Goal: Task Accomplishment & Management: Complete application form

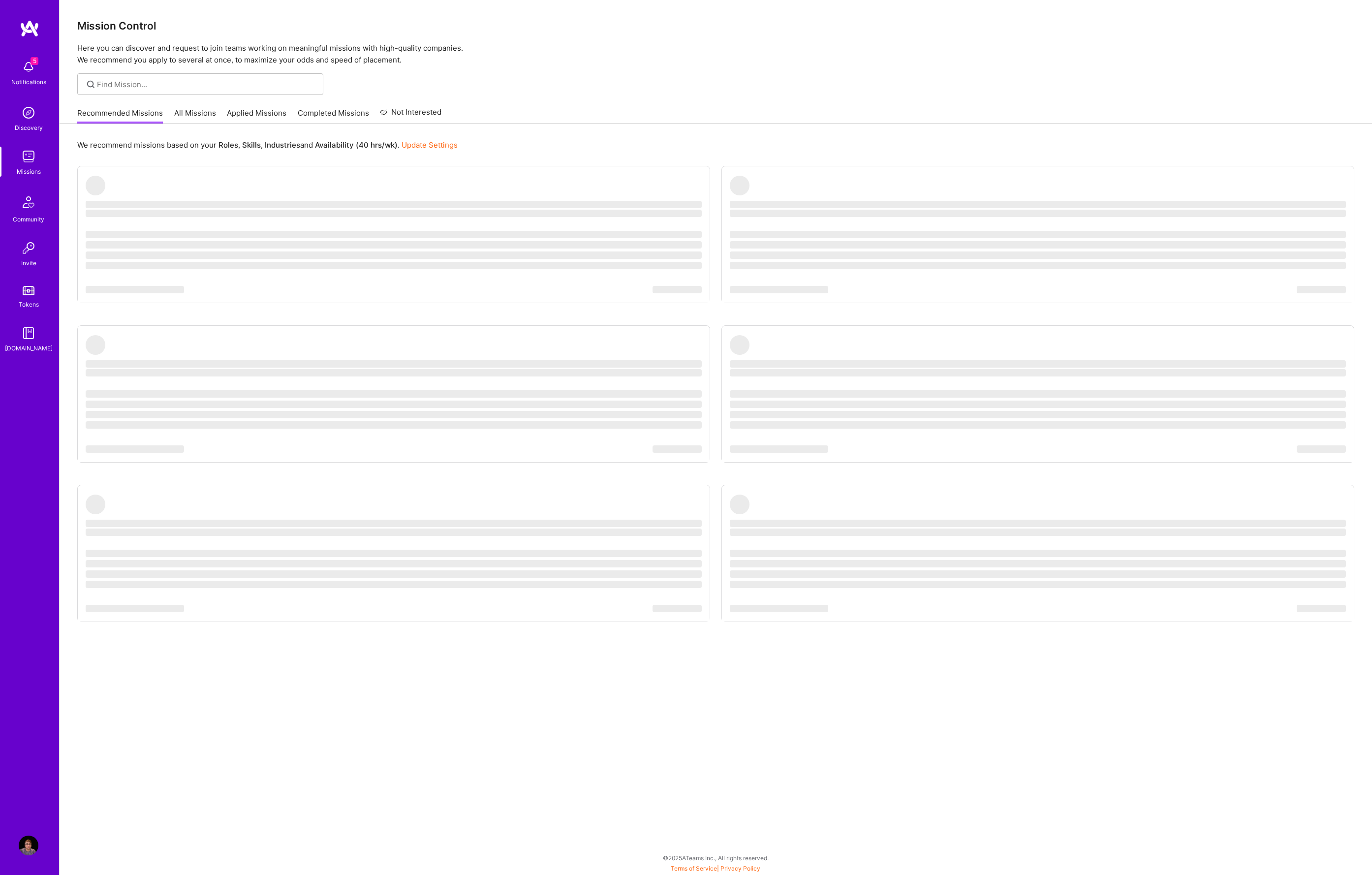
click at [27, 74] on img at bounding box center [28, 66] width 19 height 19
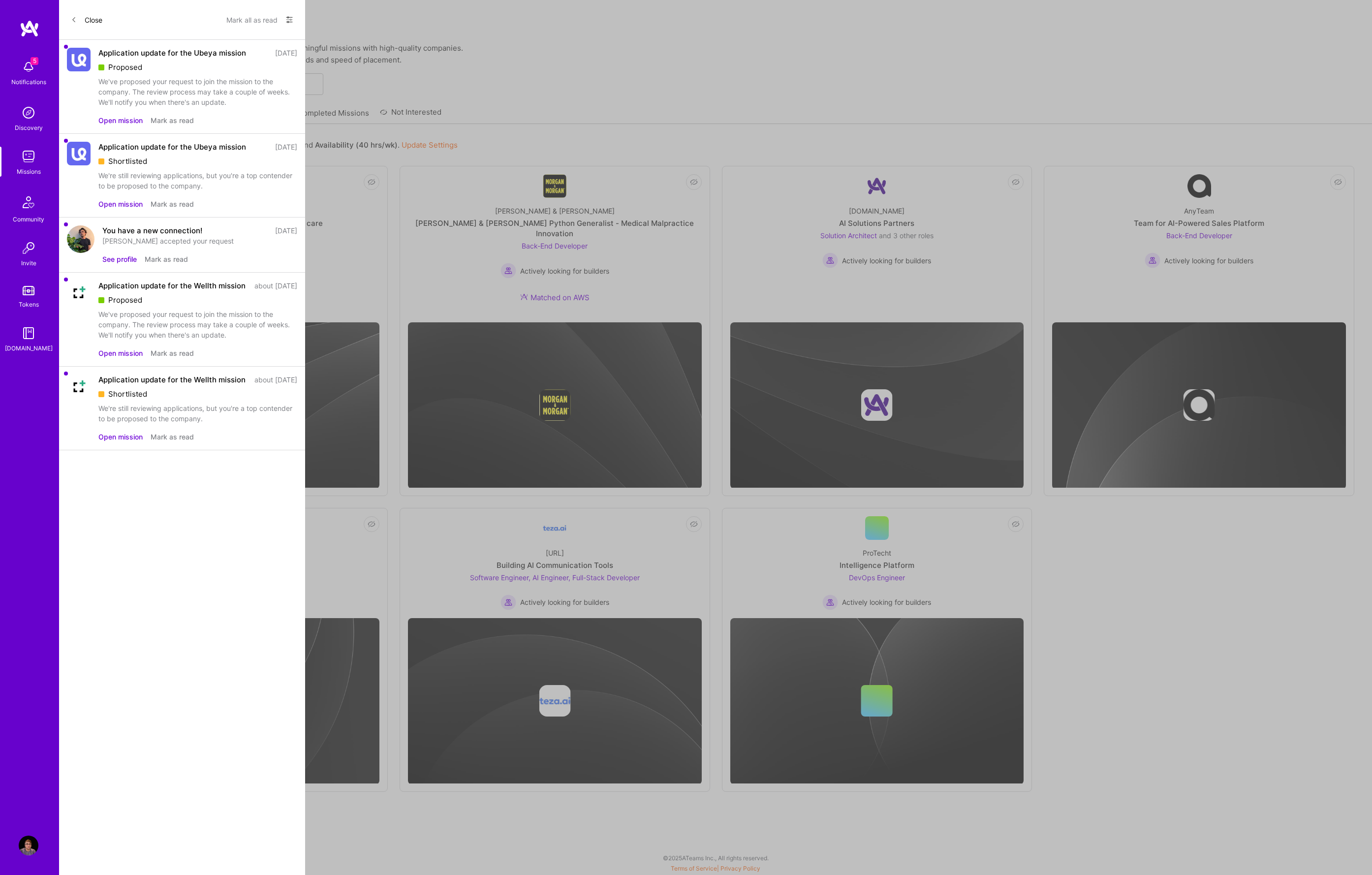
click at [122, 204] on button "Open mission" at bounding box center [120, 203] width 44 height 10
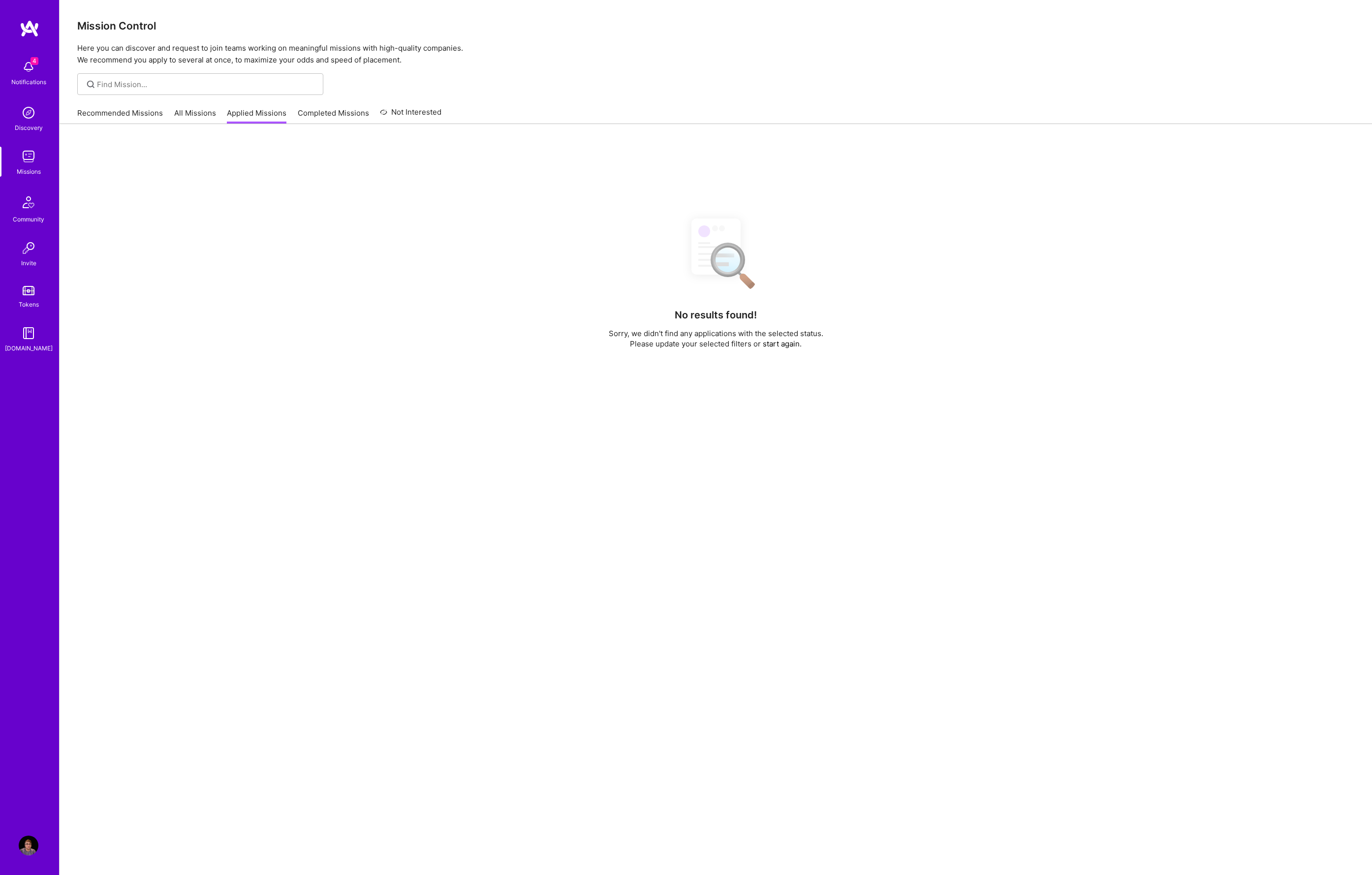
click at [30, 69] on img at bounding box center [28, 66] width 19 height 19
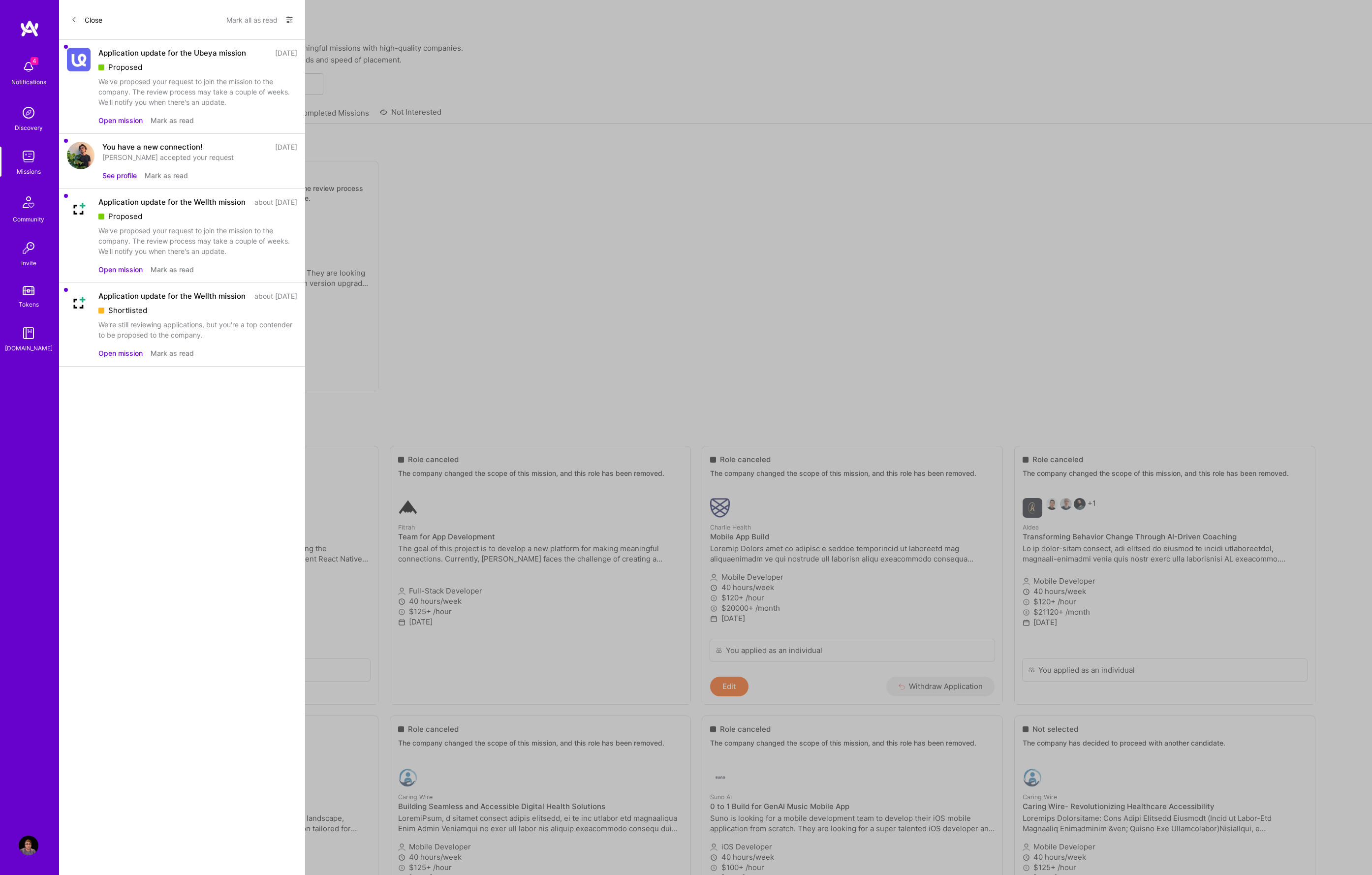
click at [115, 116] on button "Open mission" at bounding box center [120, 119] width 44 height 10
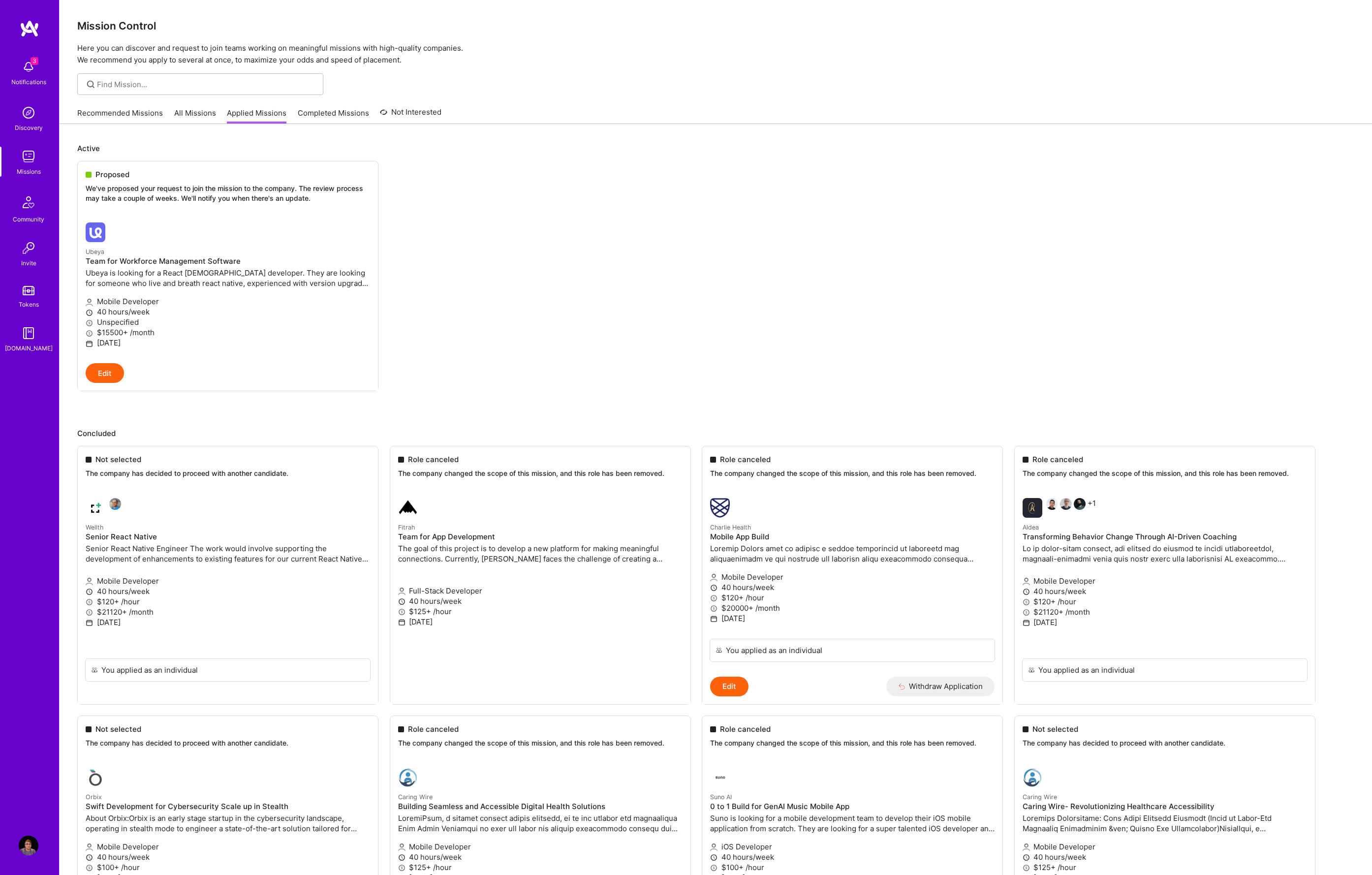
click at [24, 75] on img at bounding box center [28, 66] width 19 height 19
click at [25, 156] on img at bounding box center [28, 156] width 19 height 19
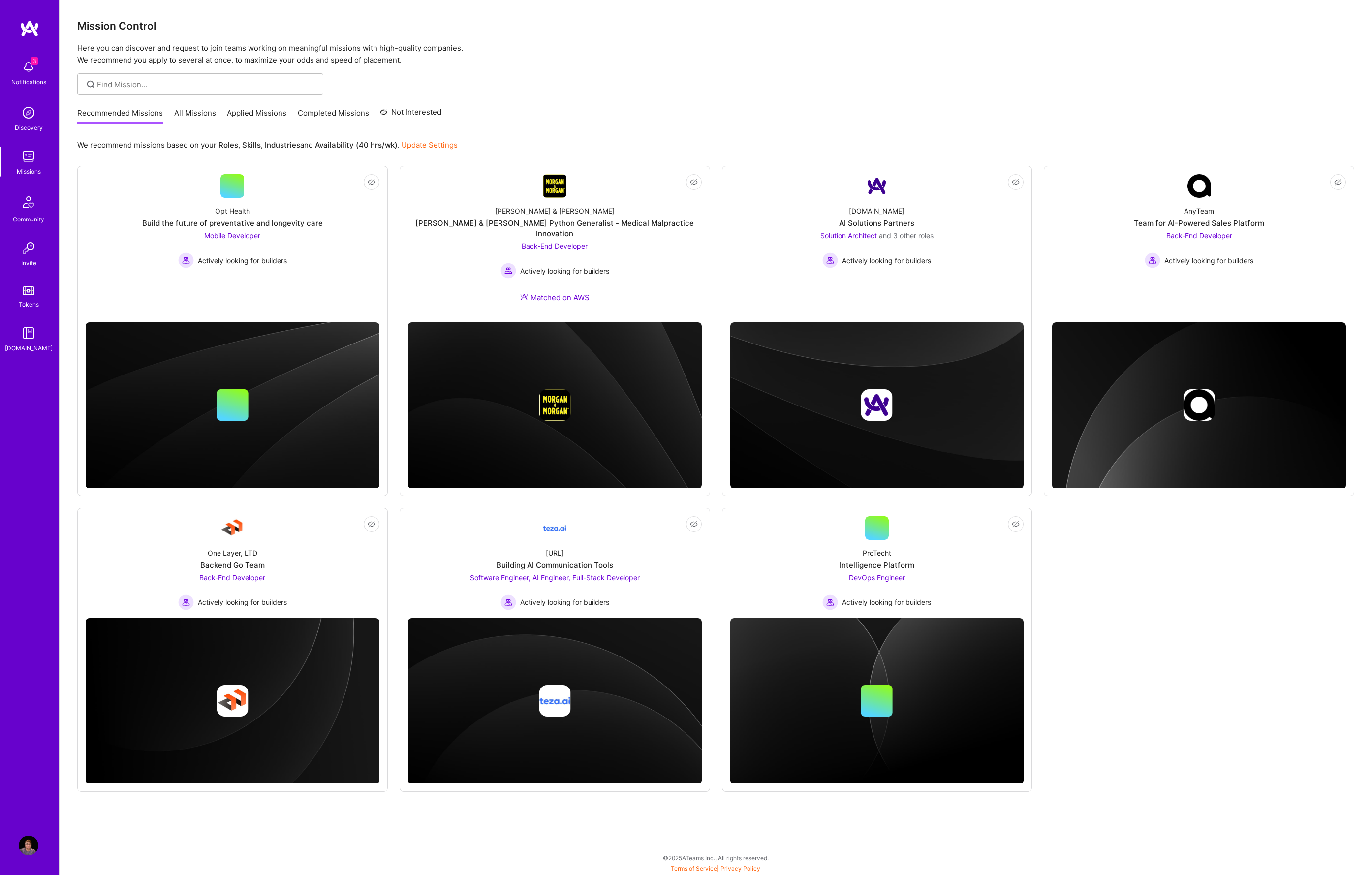
click at [249, 111] on link "Applied Missions" at bounding box center [256, 116] width 60 height 17
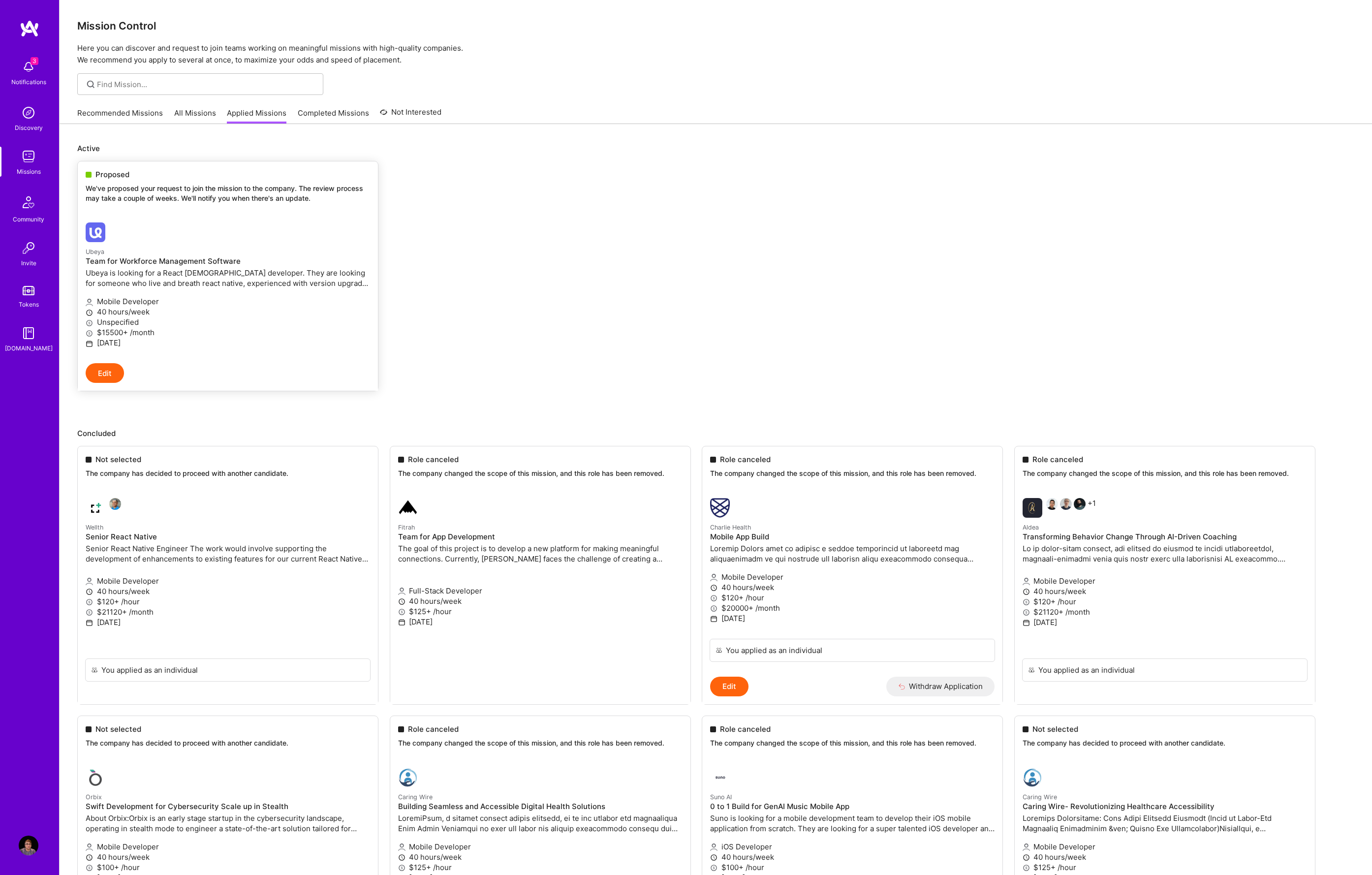
click at [151, 260] on h4 "Team for Workforce Management Software" at bounding box center [227, 261] width 284 height 9
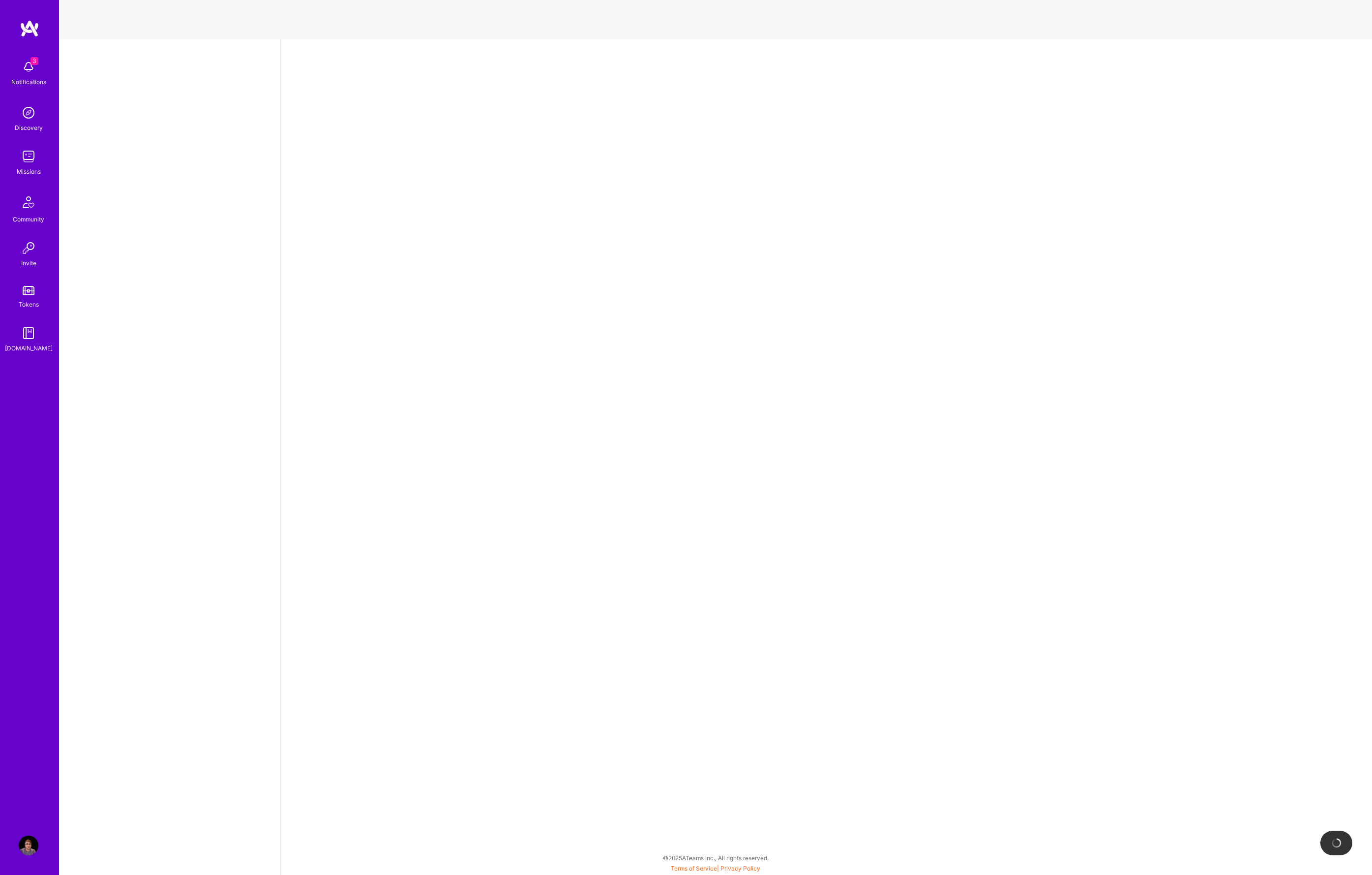
select select "GB"
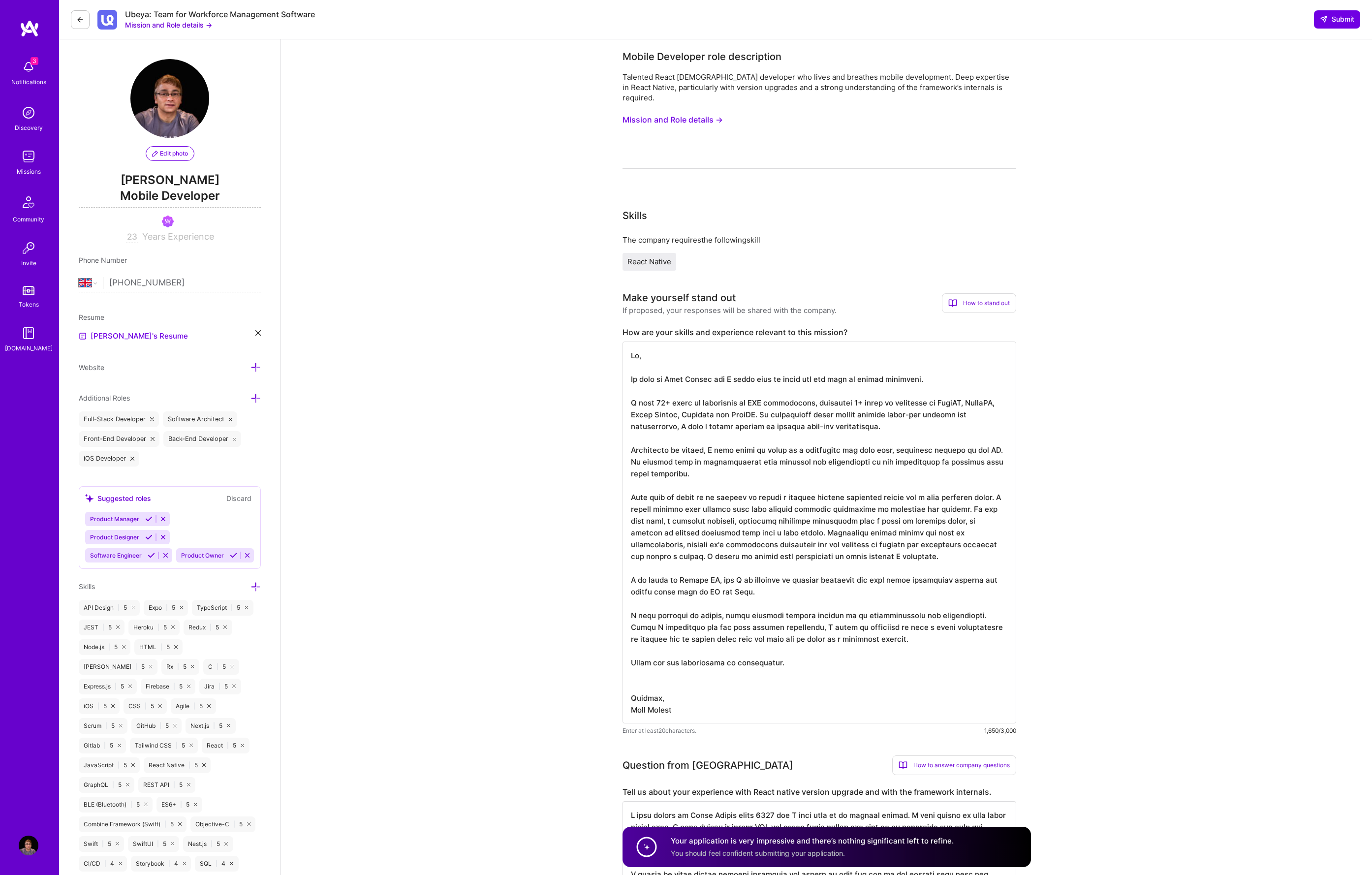
click at [679, 110] on button "Mission and Role details →" at bounding box center [672, 119] width 100 height 18
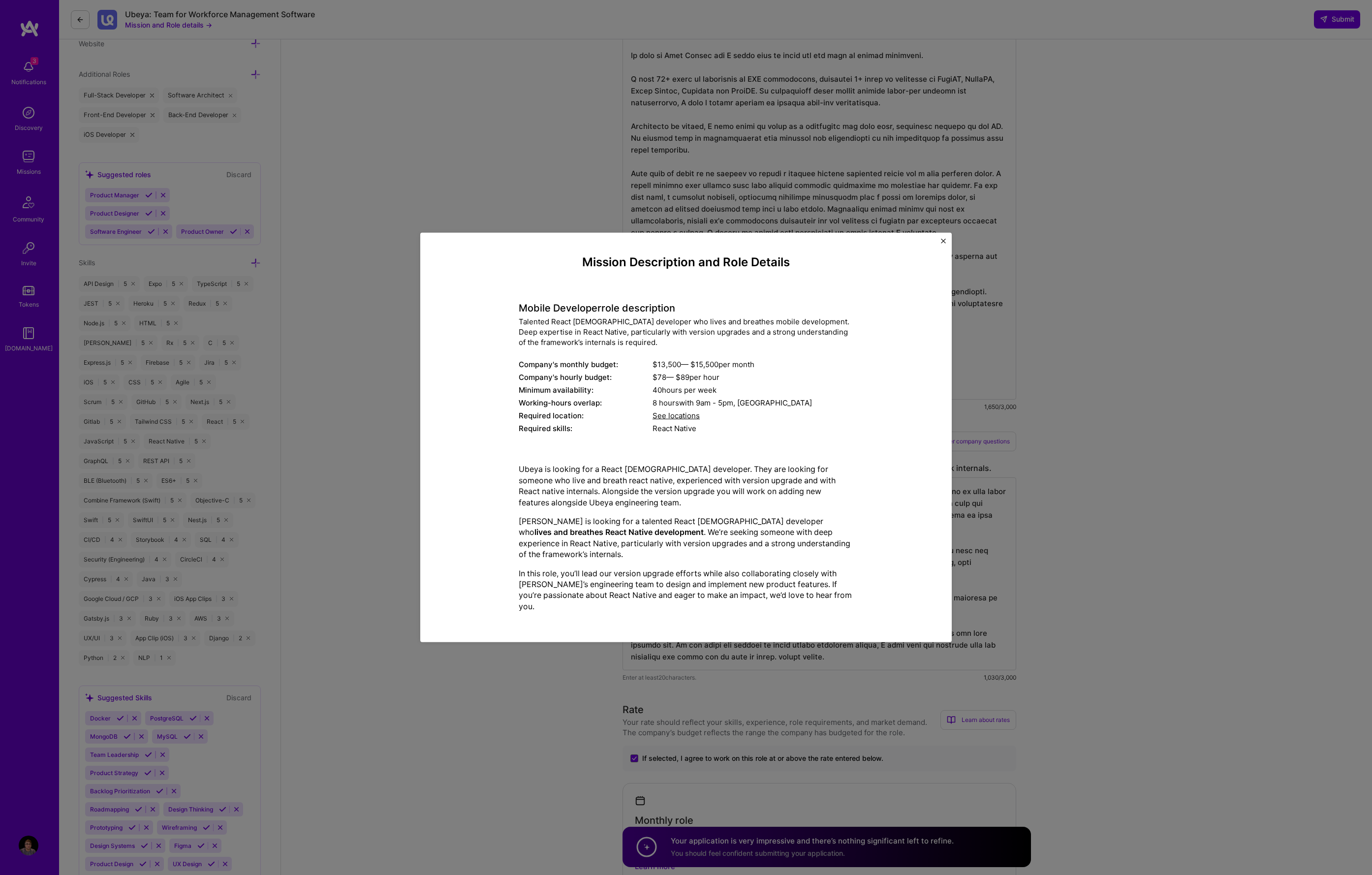
scroll to position [325, 0]
click at [524, 151] on div "Mission Description and Role Details Mobile Developer role description Talented…" at bounding box center [686, 438] width 1372 height 875
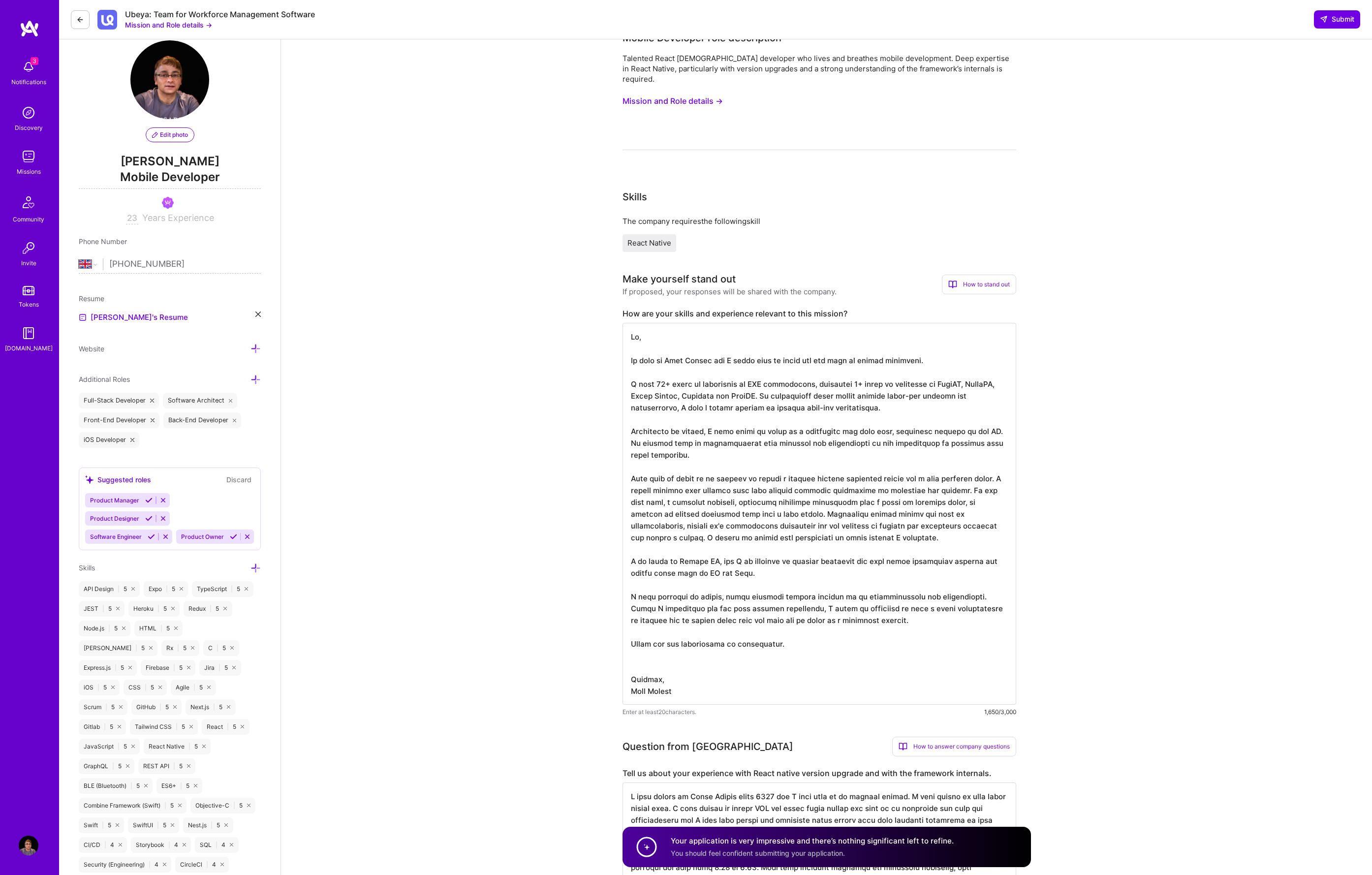
scroll to position [0, 0]
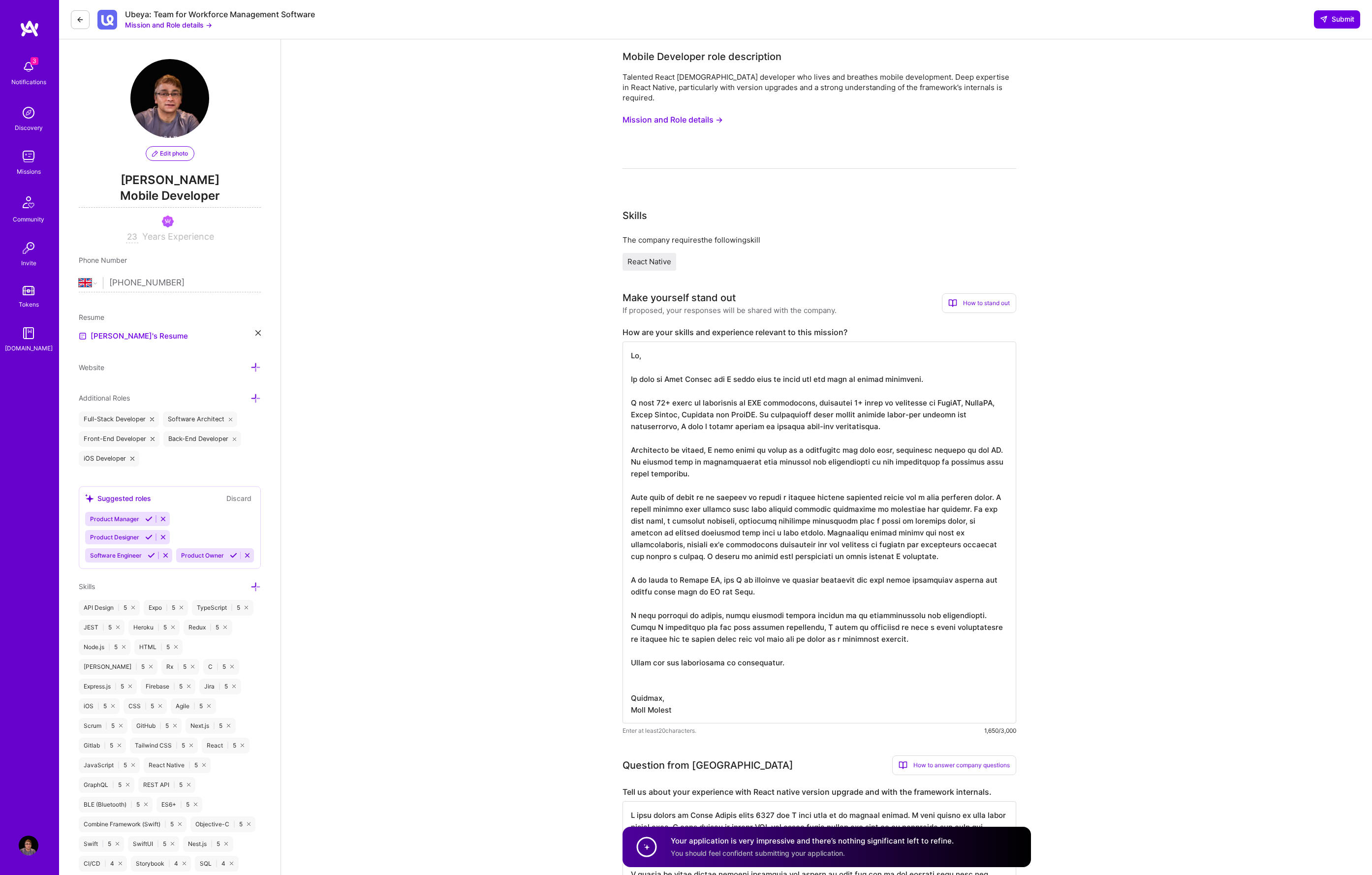
click at [24, 72] on img at bounding box center [28, 66] width 19 height 19
click at [18, 120] on link "Discovery" at bounding box center [28, 118] width 61 height 30
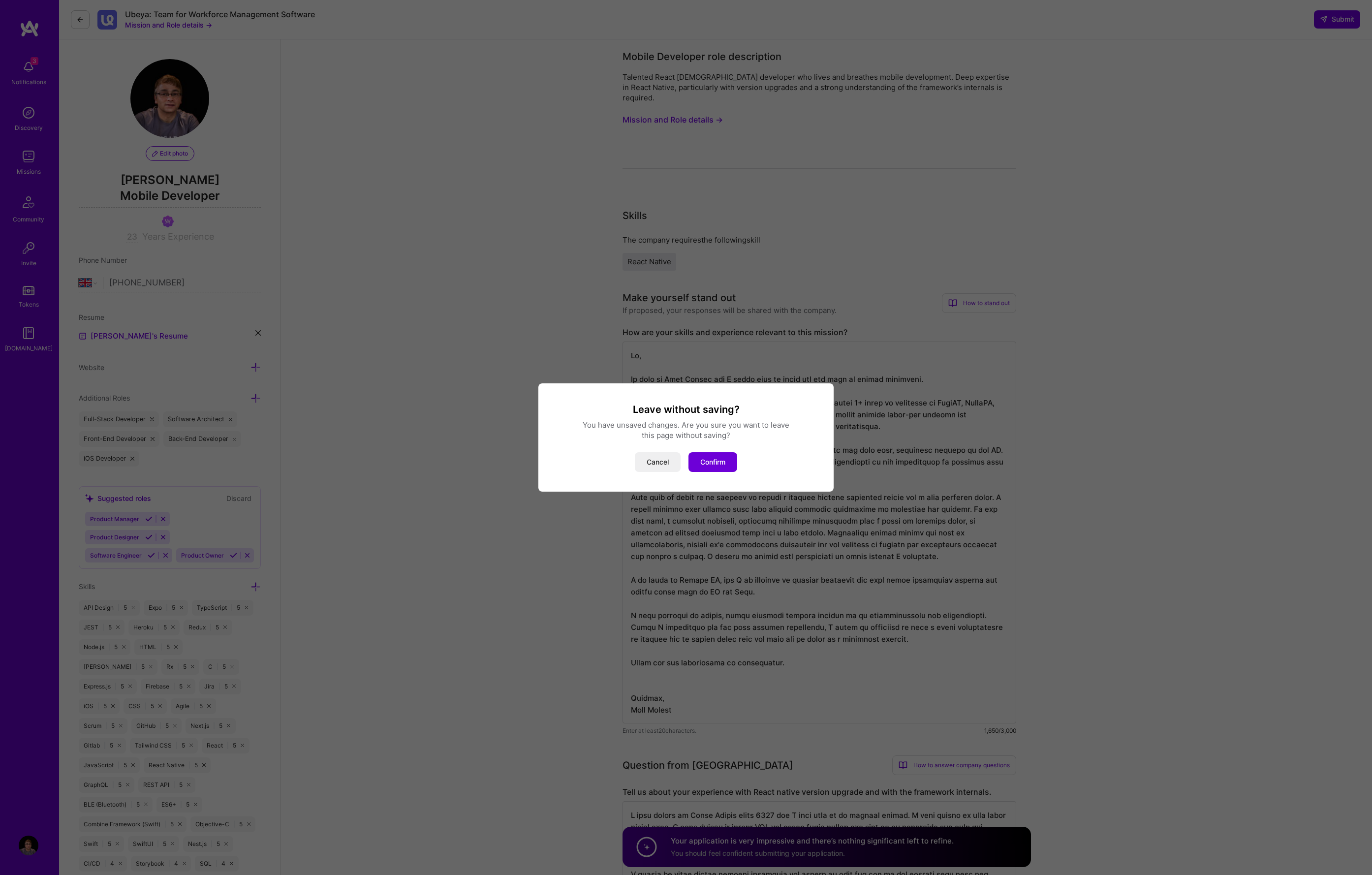
click at [25, 160] on div "Leave without saving? You have unsaved changes. Are you sure you want to leave …" at bounding box center [686, 438] width 1372 height 875
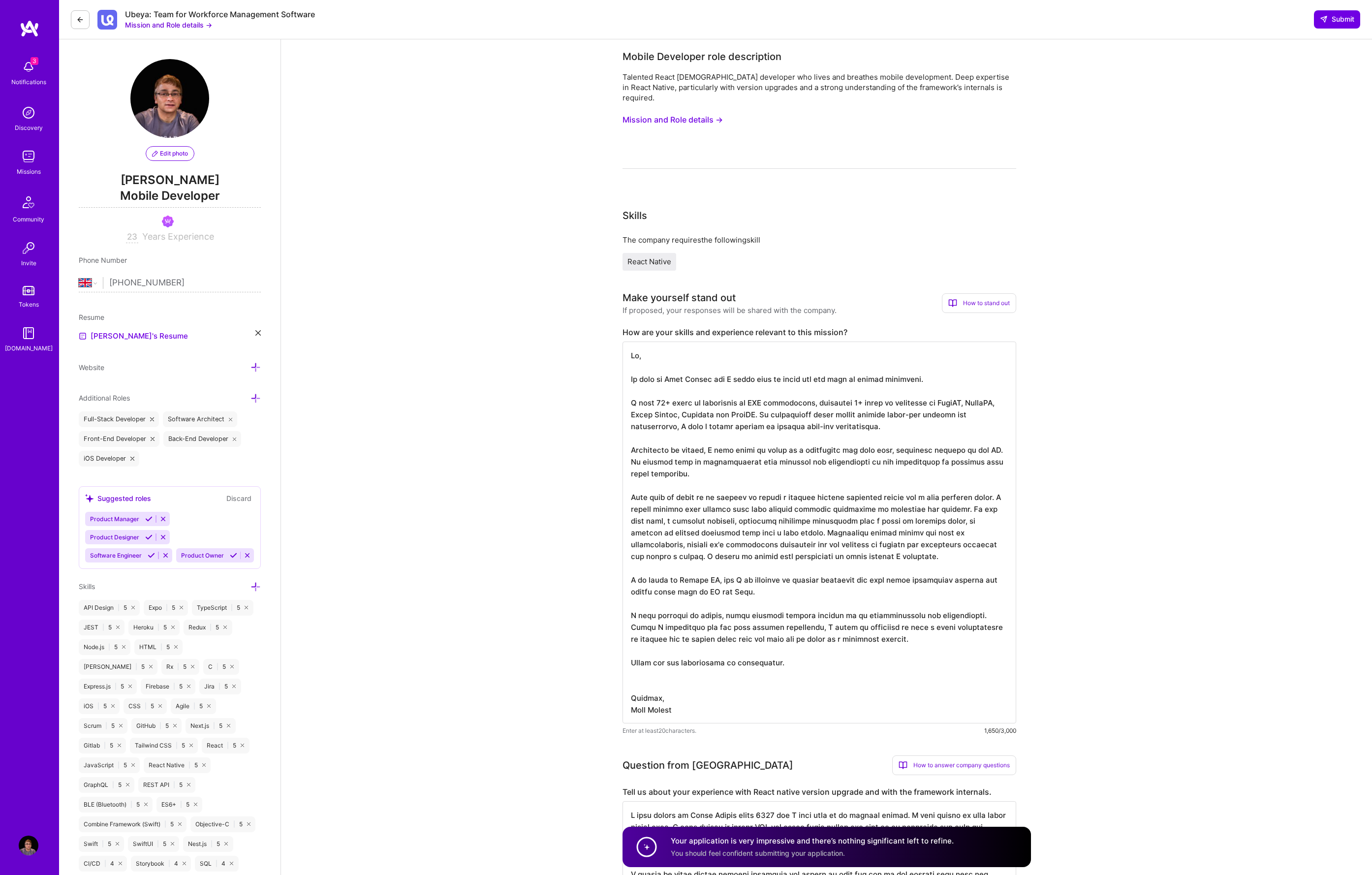
click at [27, 159] on img at bounding box center [28, 156] width 19 height 19
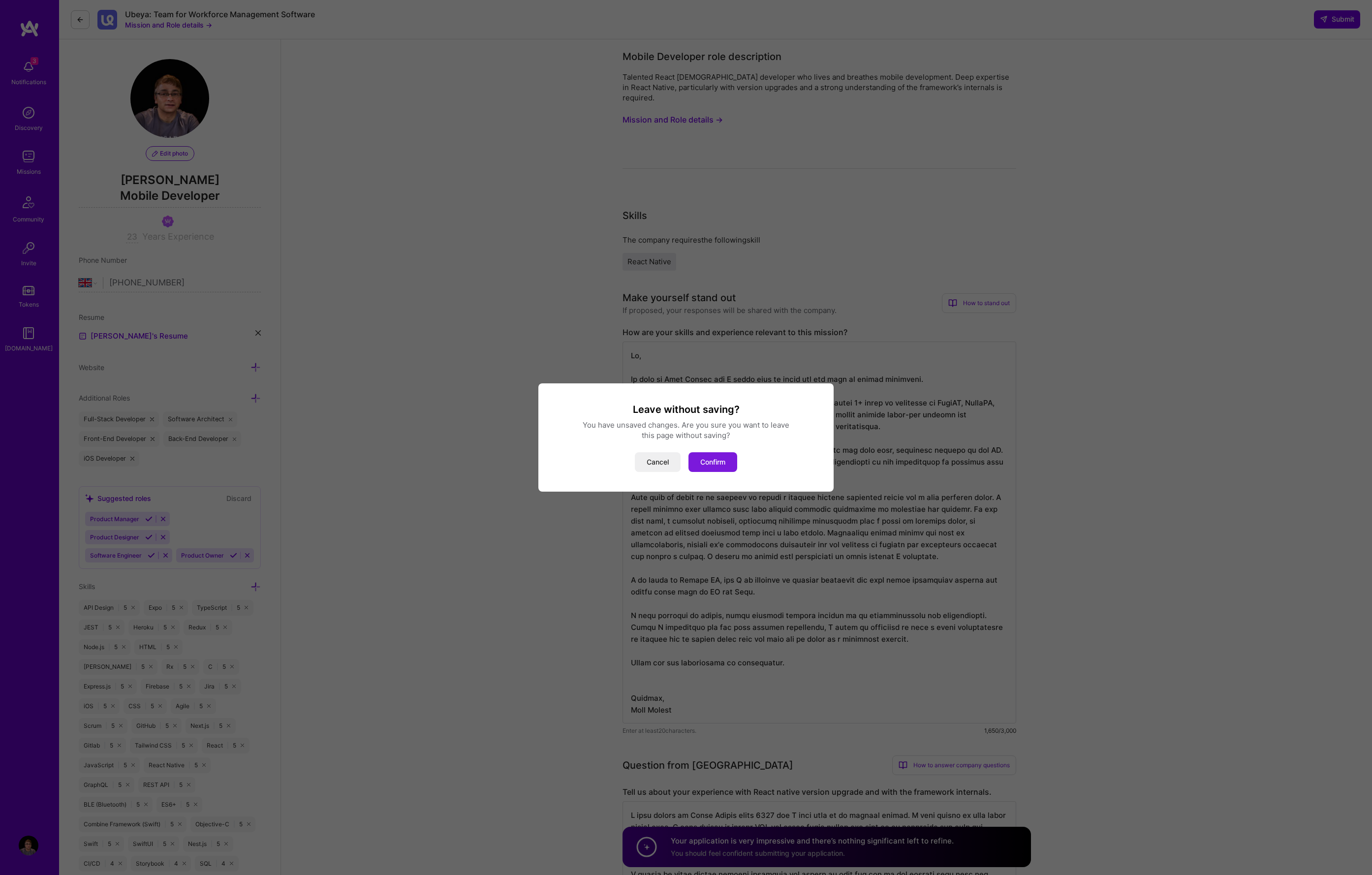
click at [709, 463] on button "Confirm" at bounding box center [712, 461] width 49 height 19
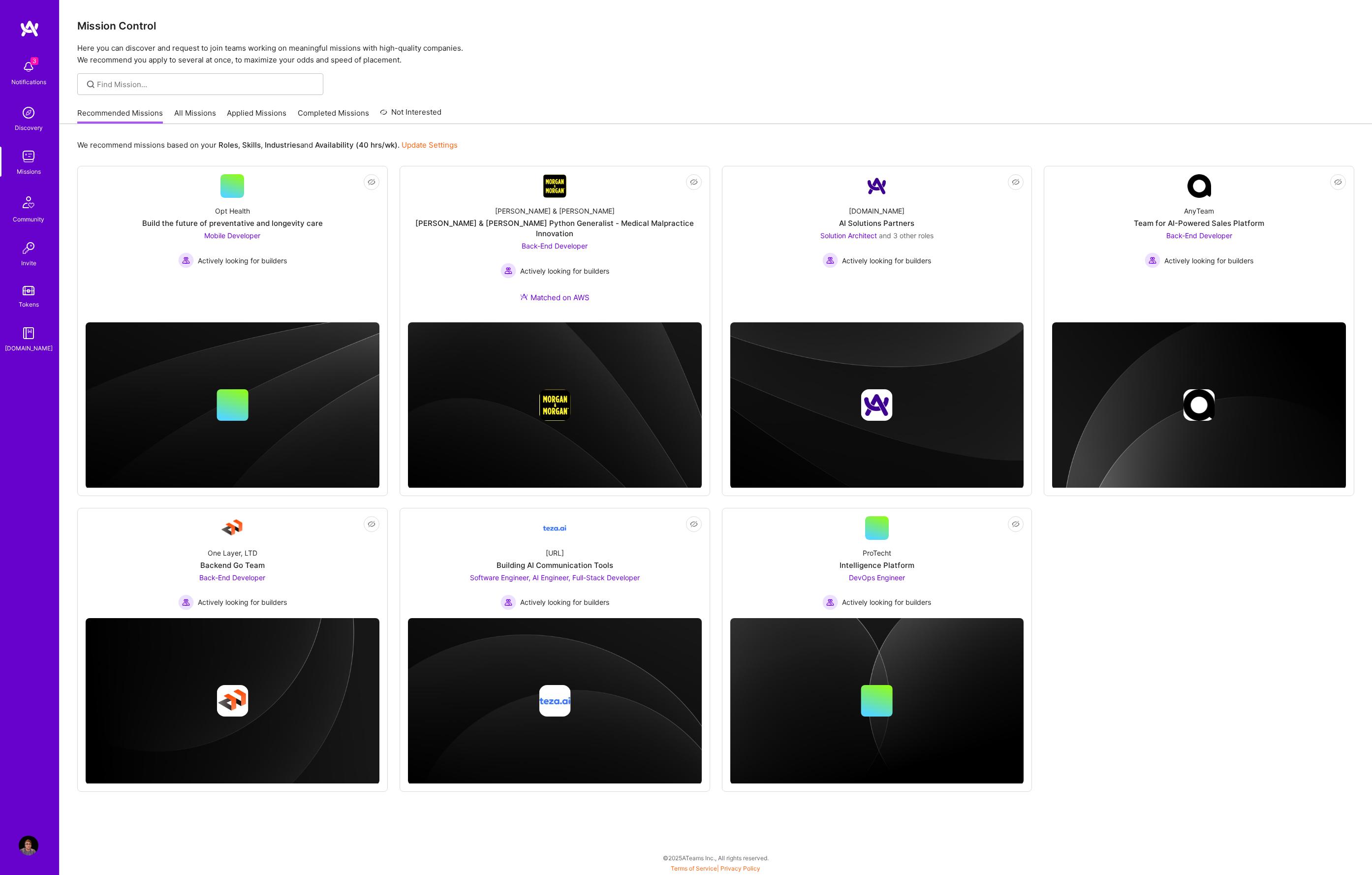
click at [208, 113] on link "All Missions" at bounding box center [196, 116] width 42 height 17
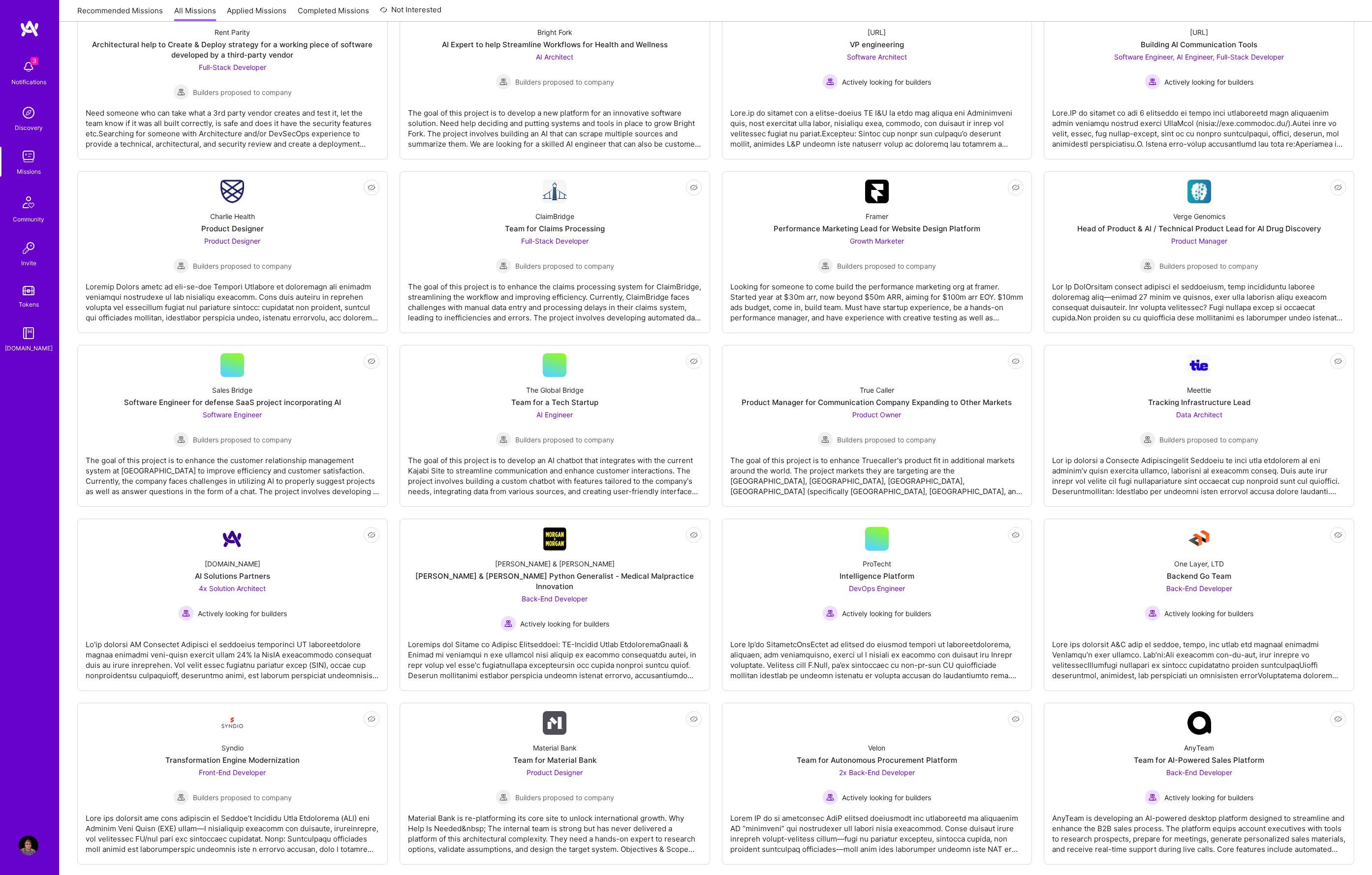
scroll to position [1133, 0]
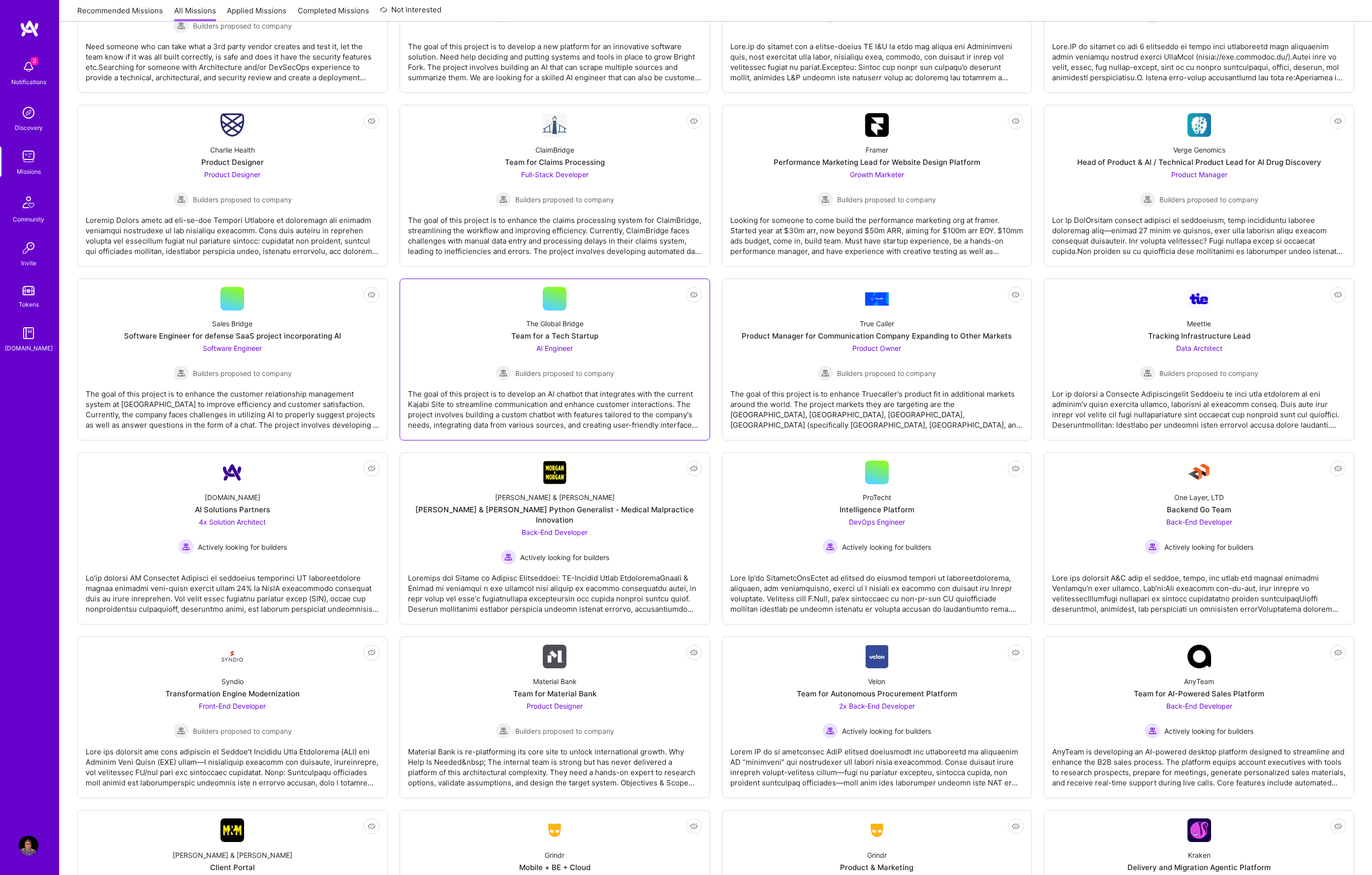
click at [550, 335] on div "Team for a Tech Startup" at bounding box center [554, 335] width 87 height 10
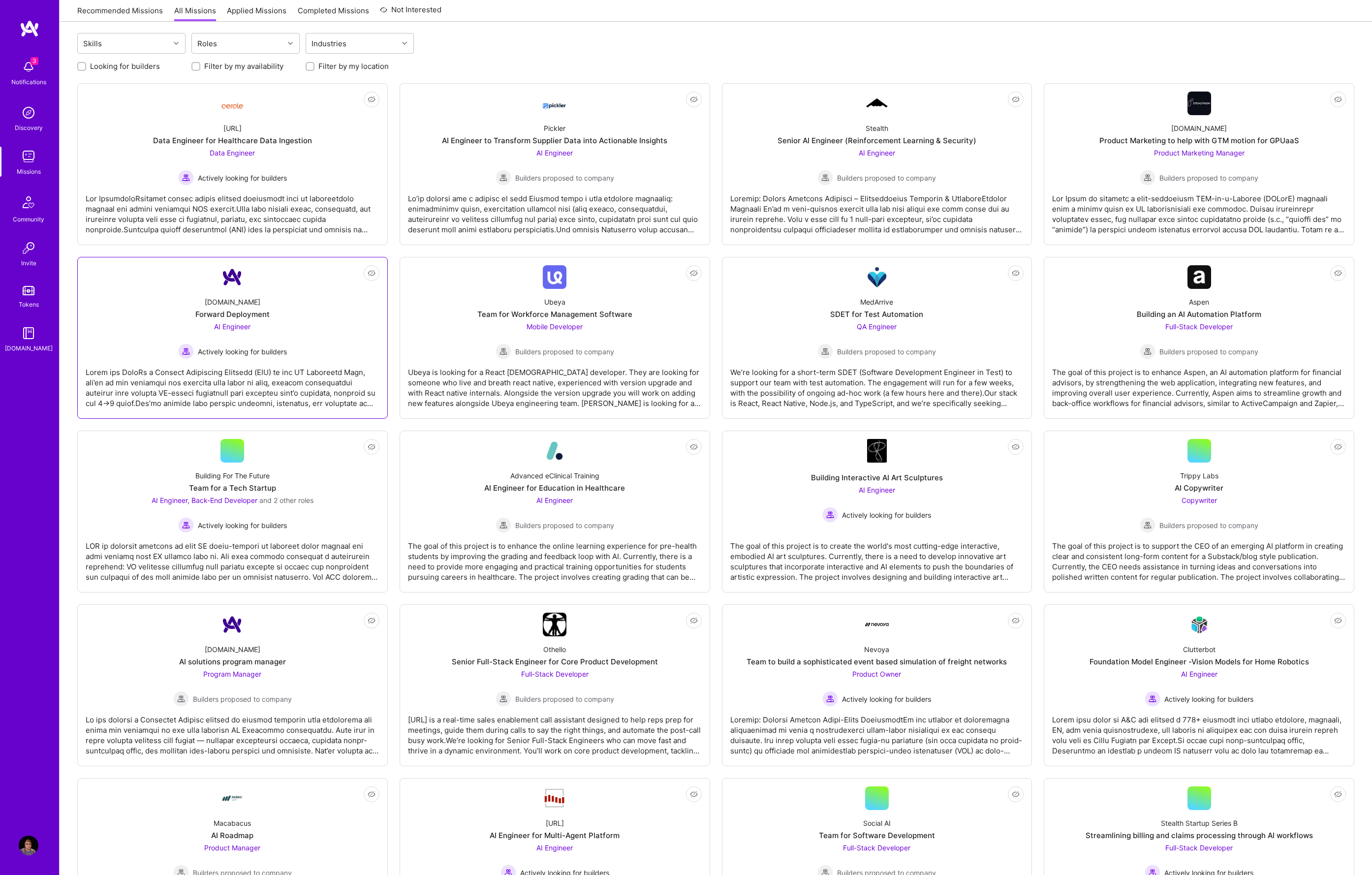
scroll to position [144, 0]
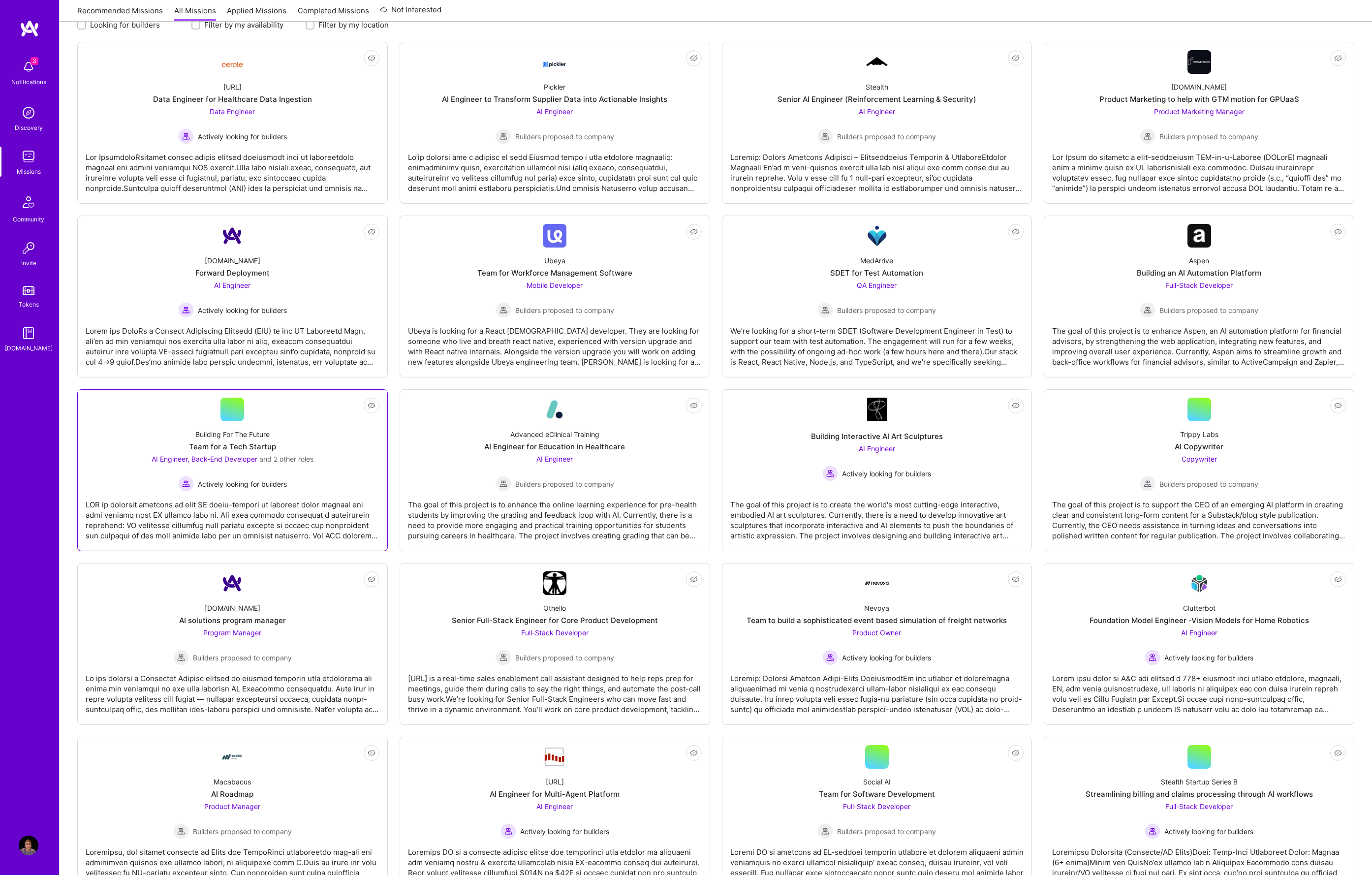
click at [259, 447] on div "Team for a Tech Startup" at bounding box center [232, 446] width 87 height 10
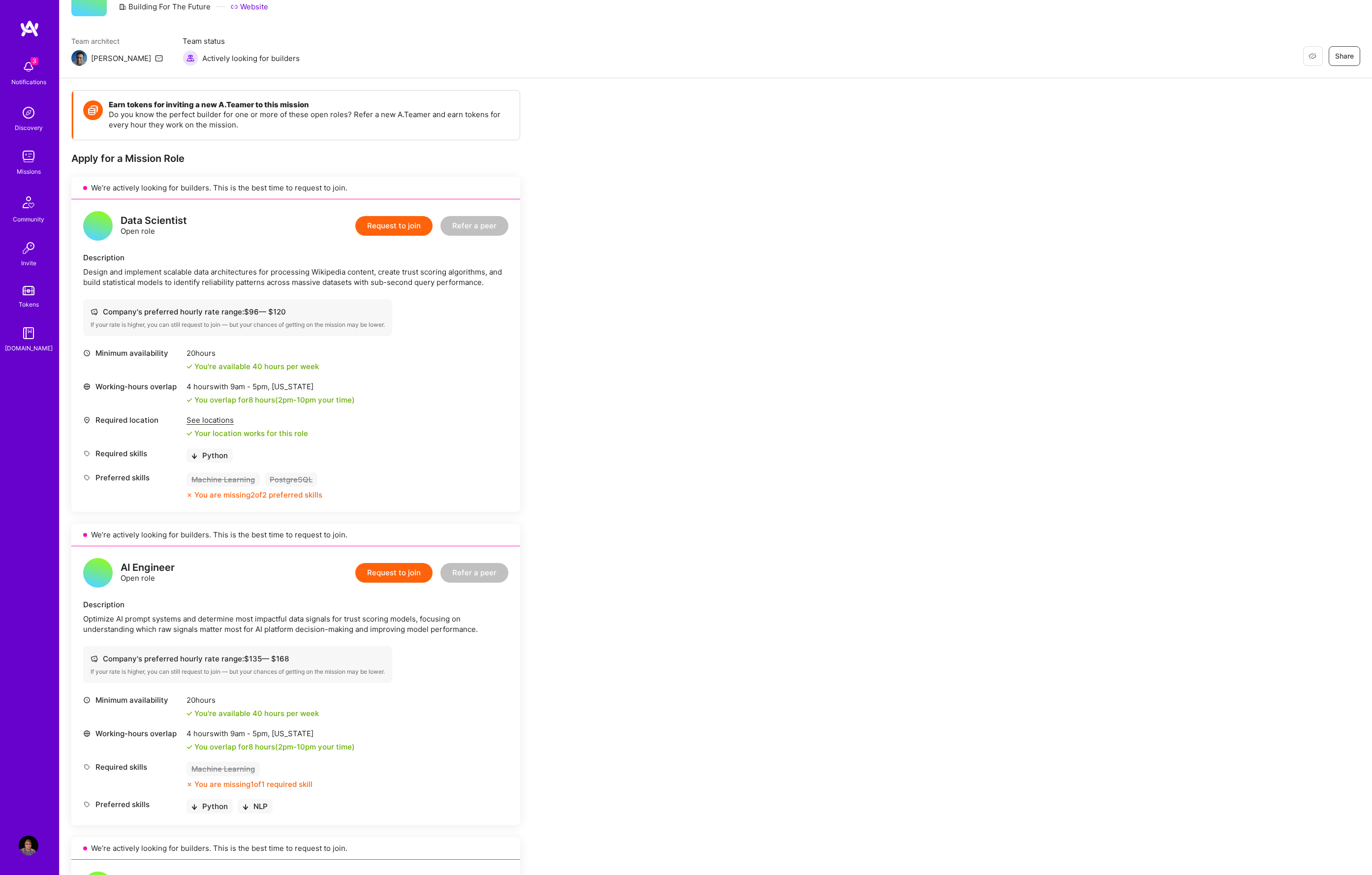
scroll to position [51, 0]
